Goal: Task Accomplishment & Management: Use online tool/utility

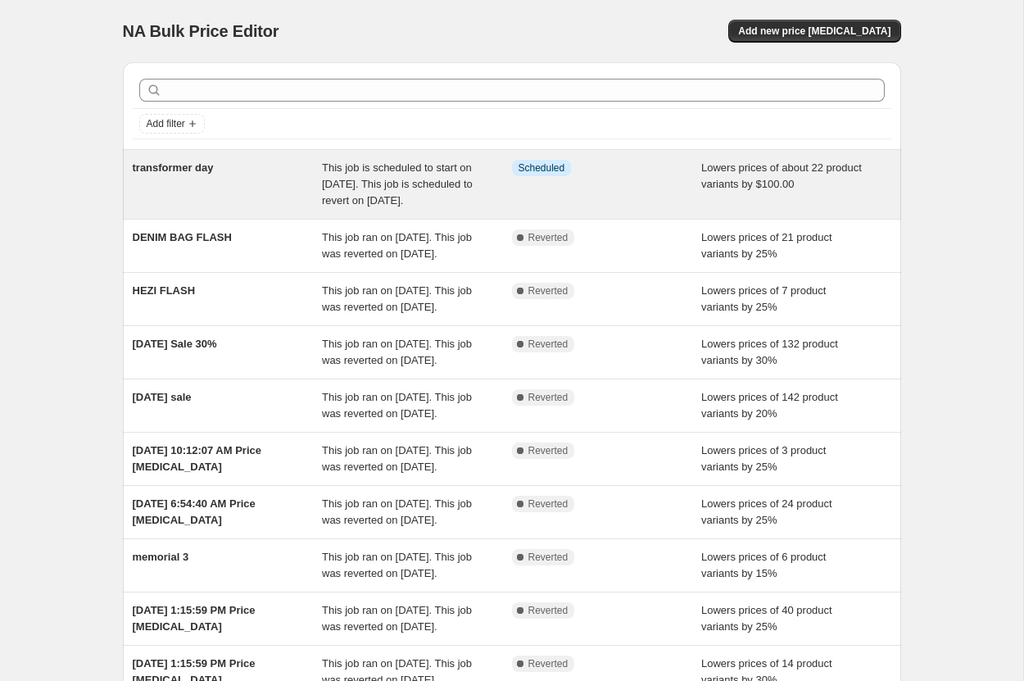
click at [254, 193] on div "transformer day" at bounding box center [228, 184] width 190 height 49
select select "by"
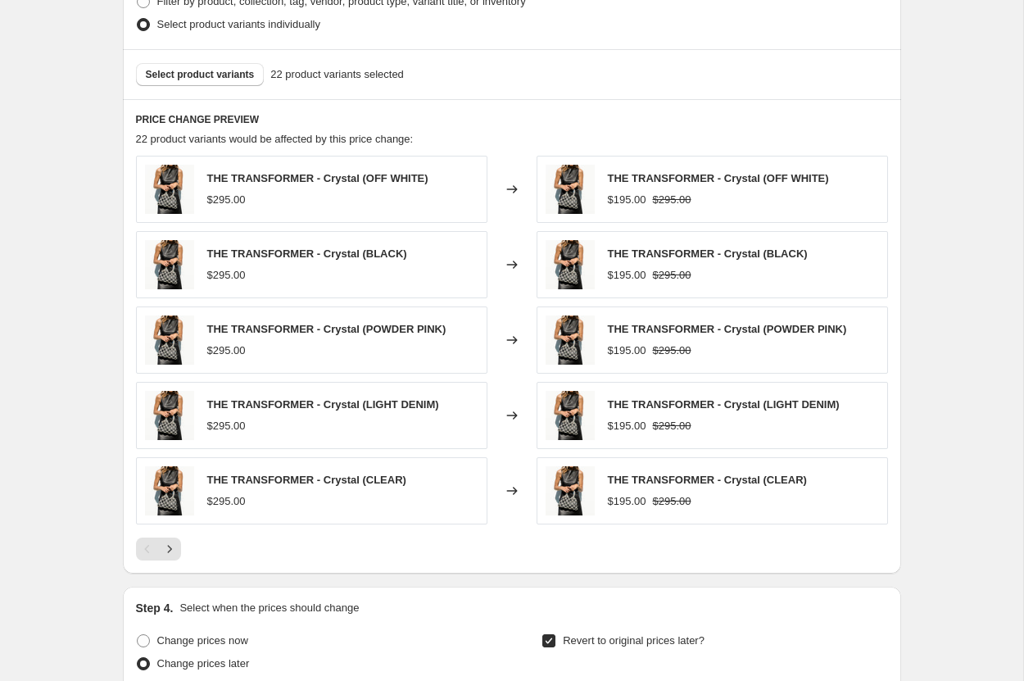
scroll to position [1053, 0]
click at [170, 550] on icon "Next" at bounding box center [169, 548] width 16 height 16
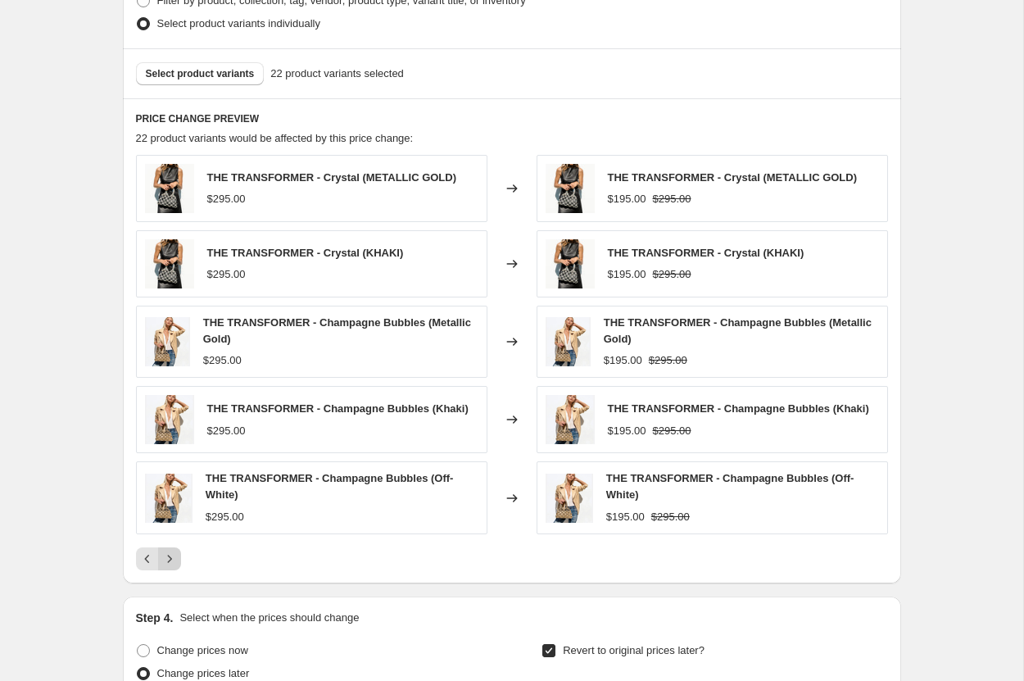
click at [170, 550] on button "Next" at bounding box center [169, 558] width 23 height 23
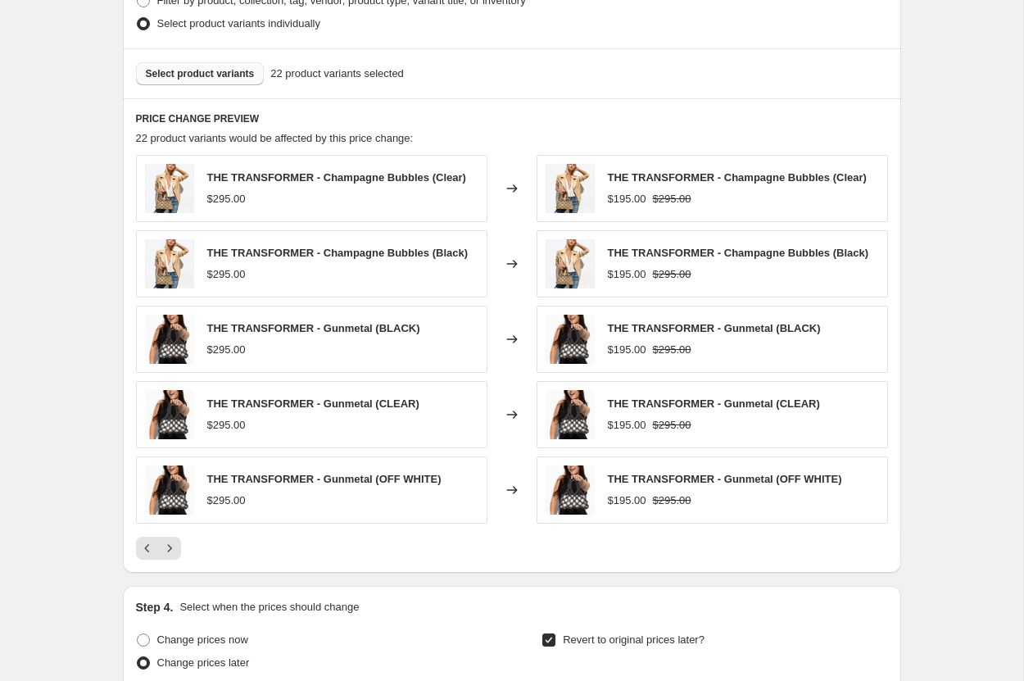
click at [219, 69] on span "Select product variants" at bounding box center [200, 73] width 109 height 13
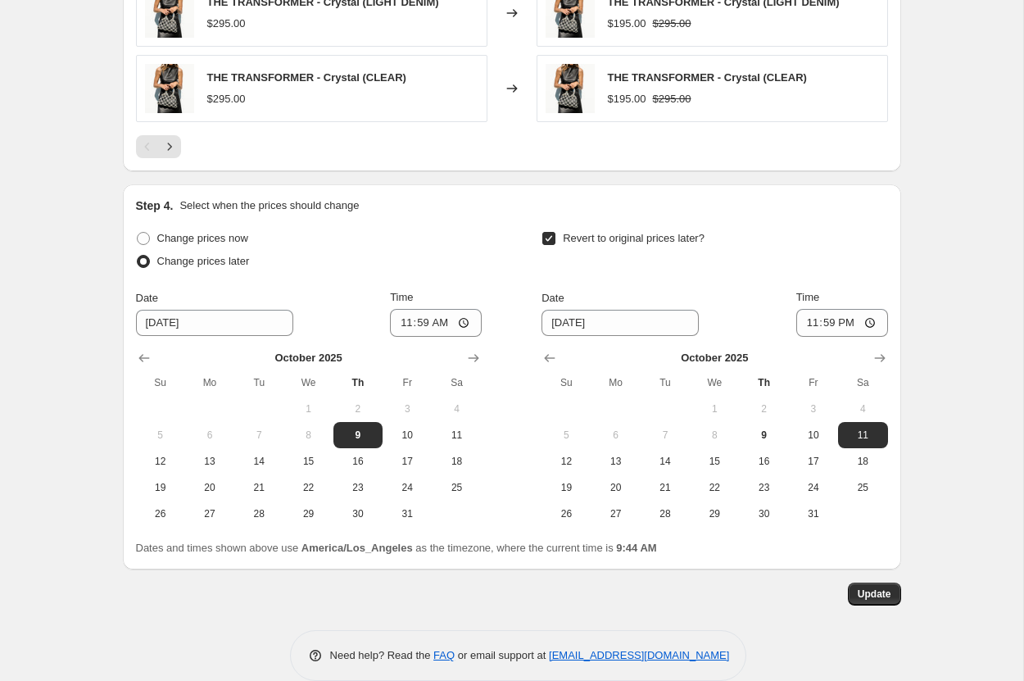
scroll to position [1455, 0]
click at [430, 318] on input "11:59" at bounding box center [436, 322] width 92 height 28
click at [455, 321] on input "11:59" at bounding box center [436, 322] width 92 height 28
click at [464, 322] on input "11:59" at bounding box center [436, 322] width 92 height 28
click at [499, 285] on div "Change prices now Change prices later Date [DATE] Time 23:59 [DATE] Su Mo Tu We…" at bounding box center [512, 376] width 752 height 300
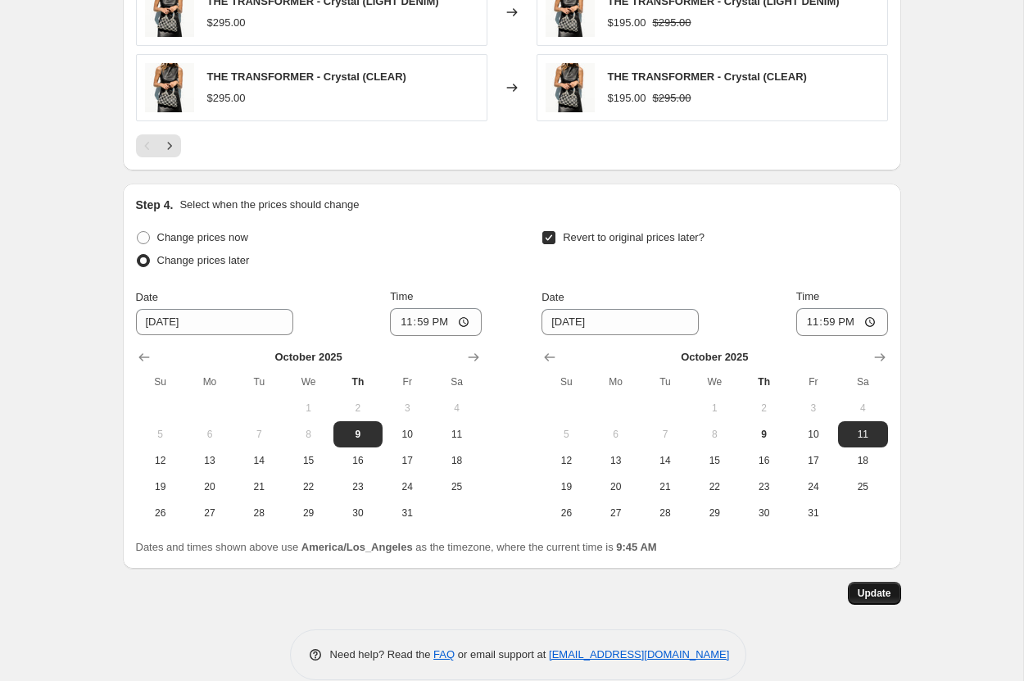
click at [872, 590] on span "Update" at bounding box center [875, 593] width 34 height 13
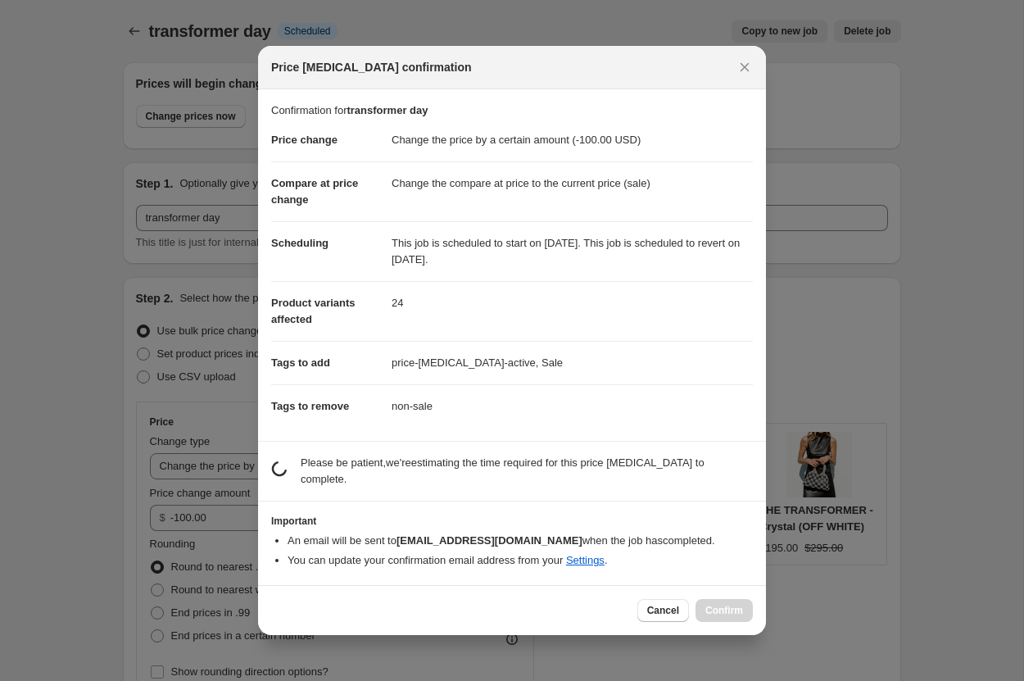
scroll to position [0, 0]
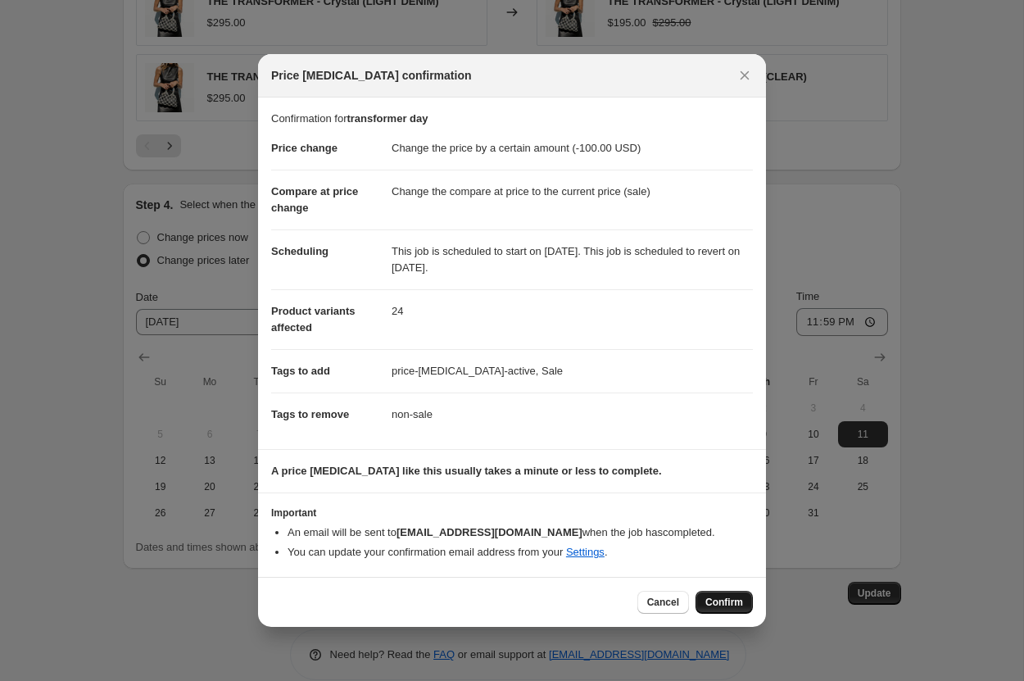
click at [717, 605] on span "Confirm" at bounding box center [724, 602] width 38 height 13
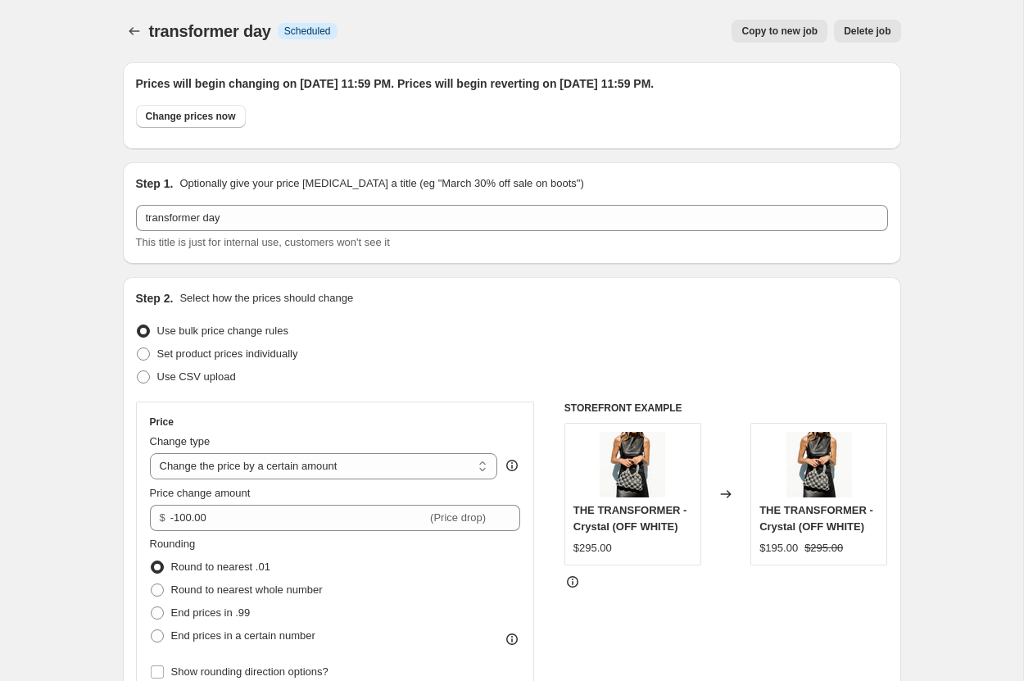
scroll to position [1455, 0]
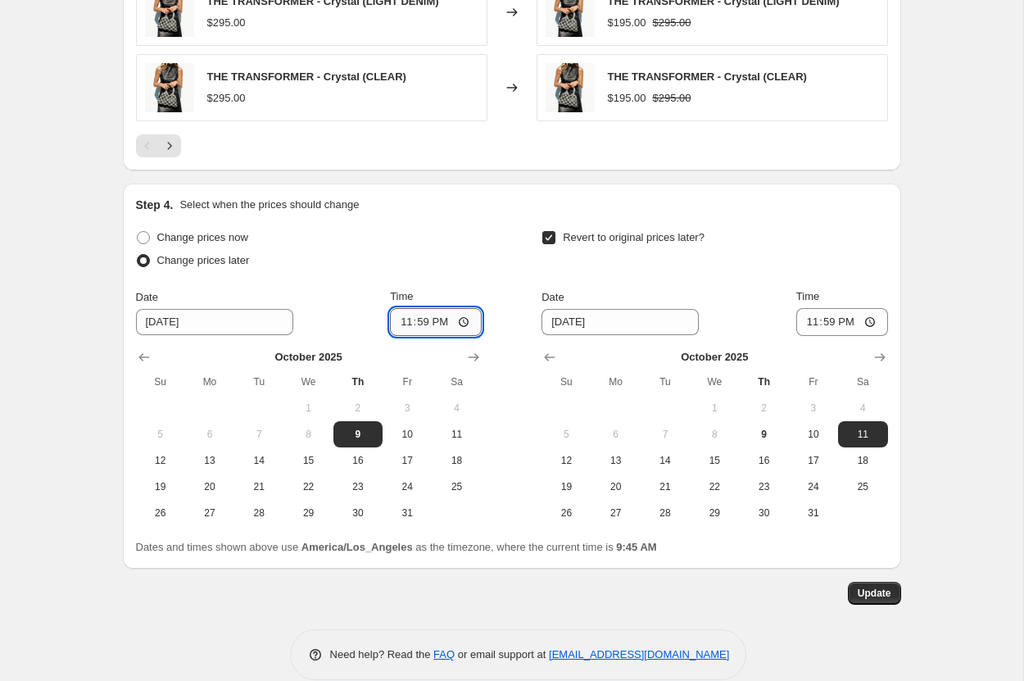
click at [409, 320] on input "23:59" at bounding box center [436, 322] width 92 height 28
type input "21:00"
click at [442, 251] on div "Change prices later" at bounding box center [309, 260] width 346 height 23
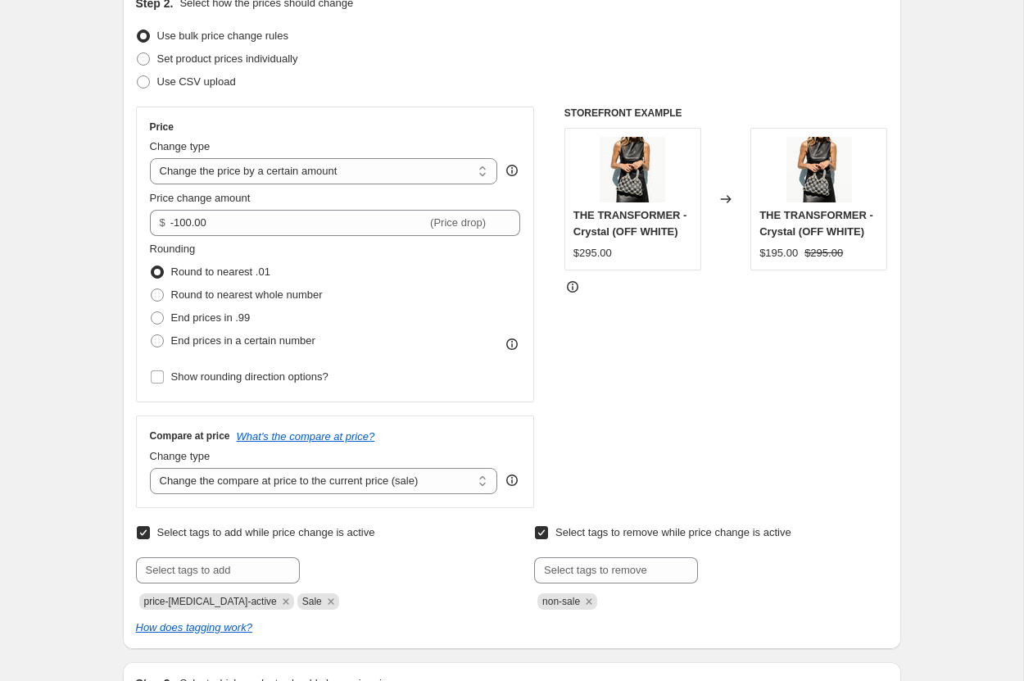
scroll to position [294, 0]
click at [662, 437] on div "STOREFRONT EXAMPLE THE TRANSFORMER - Crystal (OFF WHITE) $295.00 Changed to THE…" at bounding box center [726, 307] width 324 height 401
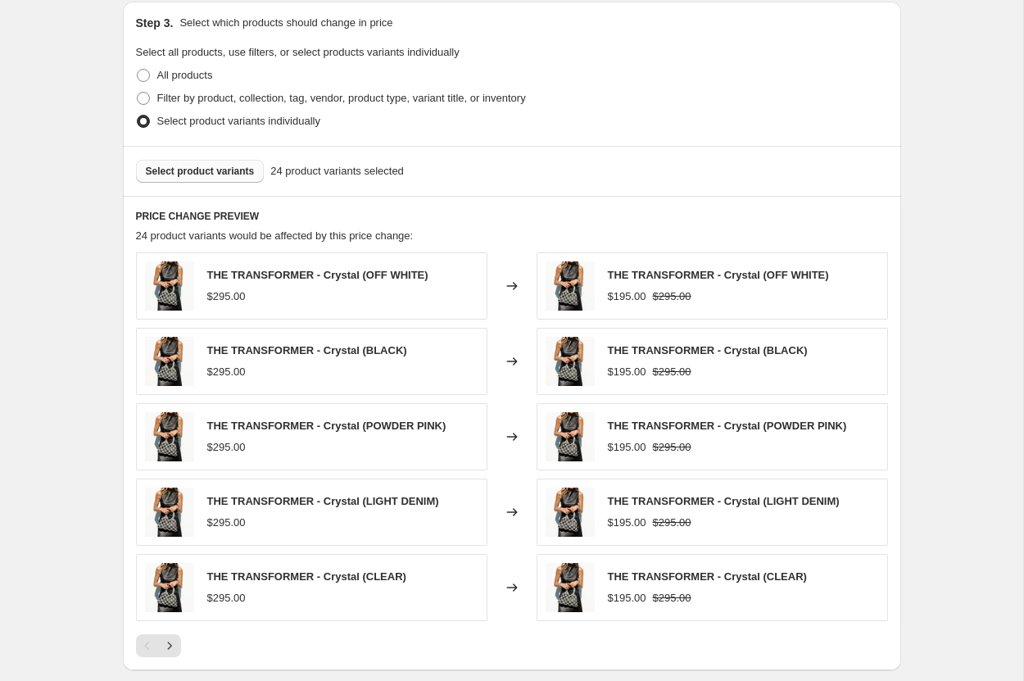
scroll to position [1479, 0]
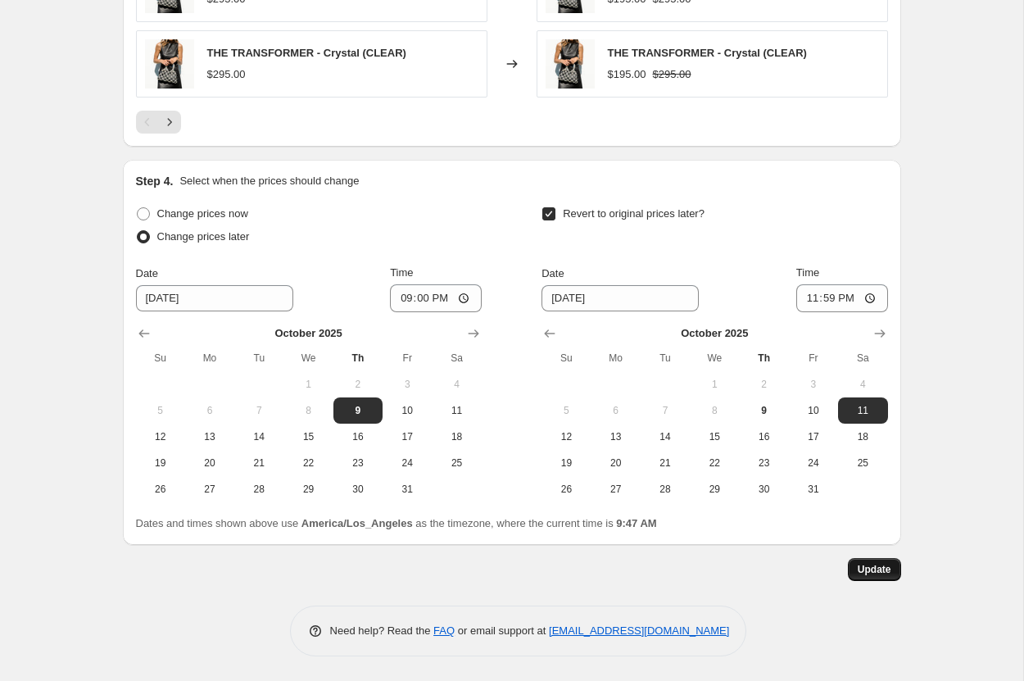
click at [868, 572] on span "Update" at bounding box center [875, 569] width 34 height 13
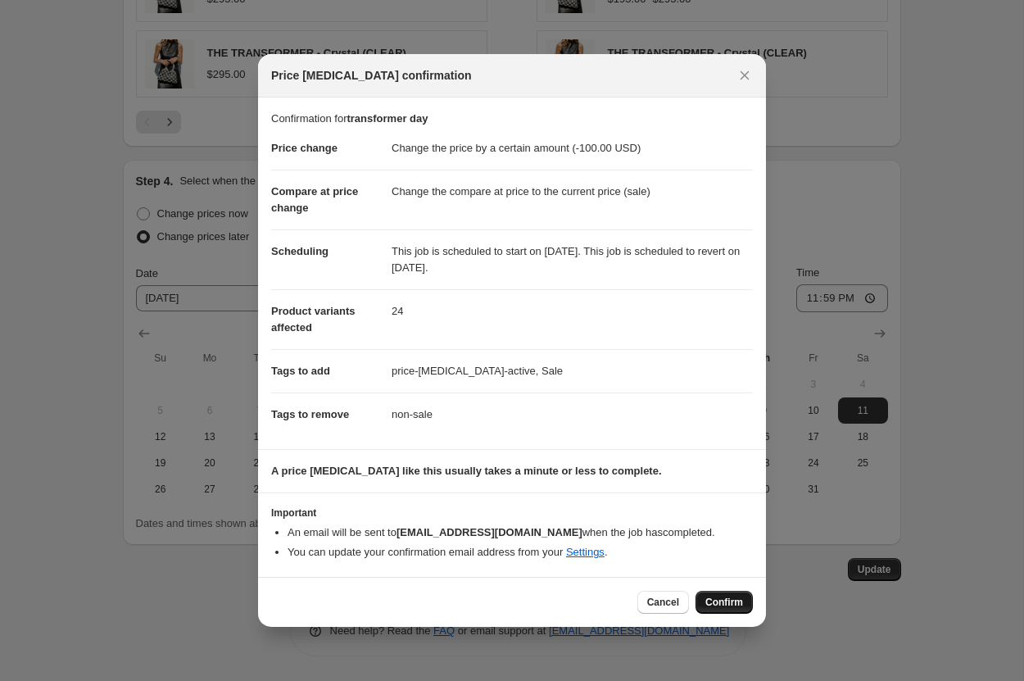
click at [737, 603] on span "Confirm" at bounding box center [724, 602] width 38 height 13
